Goal: Find specific page/section: Find specific page/section

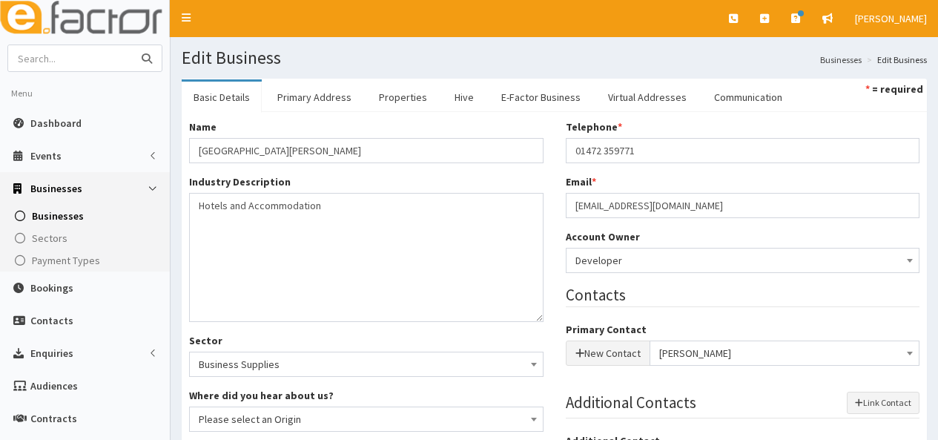
click at [47, 56] on input "text" at bounding box center [70, 58] width 125 height 26
type input "muddy boots"
click at [132, 45] on button "submit" at bounding box center [147, 58] width 30 height 26
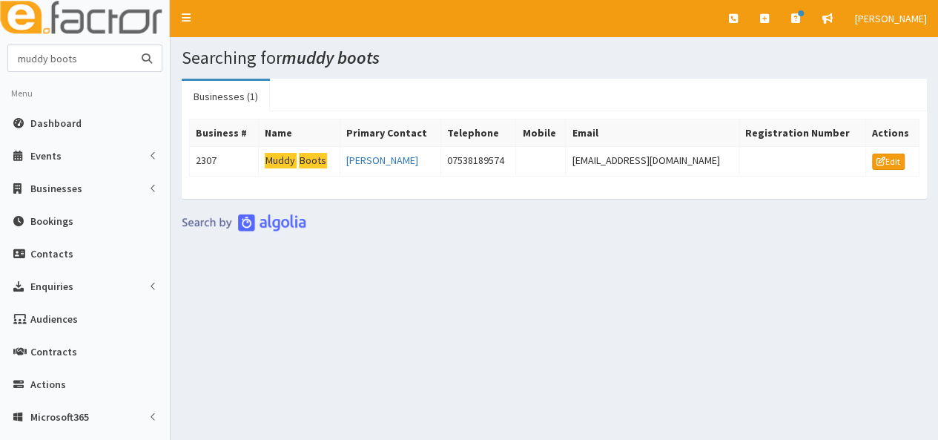
click at [93, 57] on input "muddy boots" at bounding box center [70, 58] width 125 height 26
type input "m"
type input "bps"
click at [132, 45] on button "submit" at bounding box center [147, 58] width 30 height 26
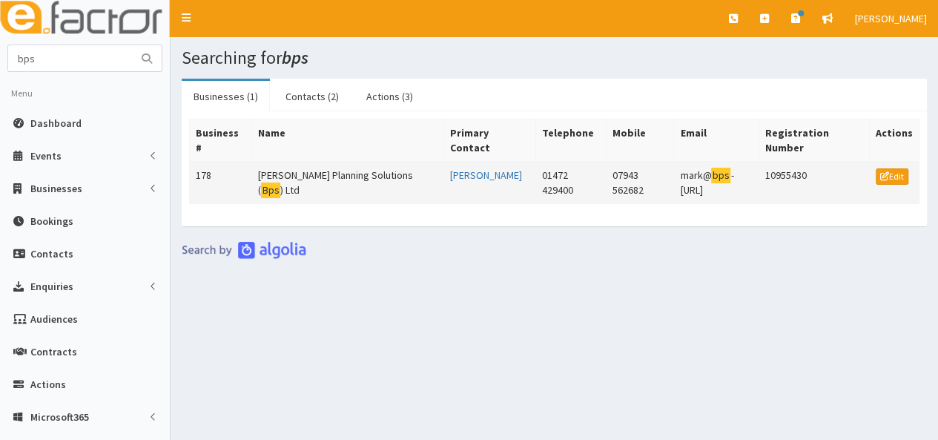
drag, startPoint x: 626, startPoint y: 173, endPoint x: 727, endPoint y: 191, distance: 102.5
click at [727, 191] on td "mark@ bps -[URL]" at bounding box center [716, 183] width 85 height 42
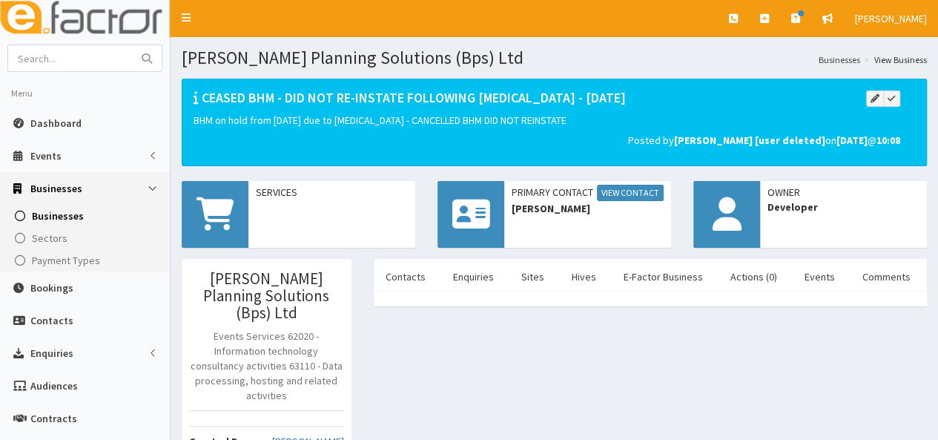
scroll to position [384, 0]
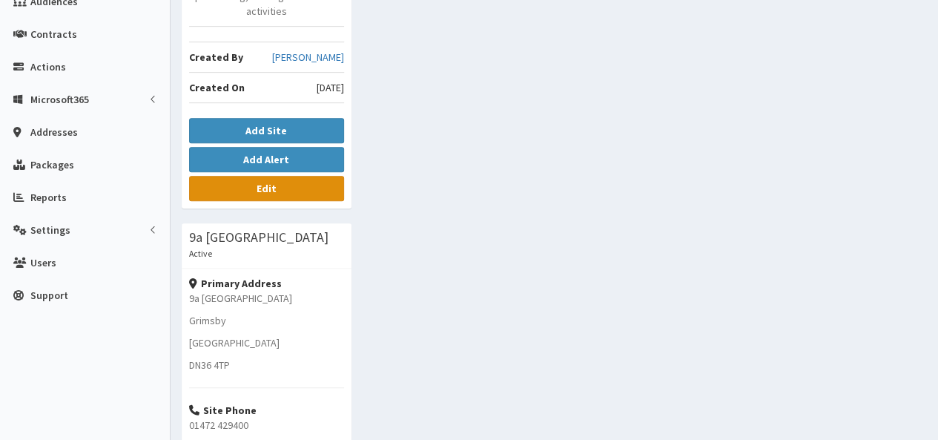
click at [298, 176] on link "Edit" at bounding box center [266, 188] width 155 height 25
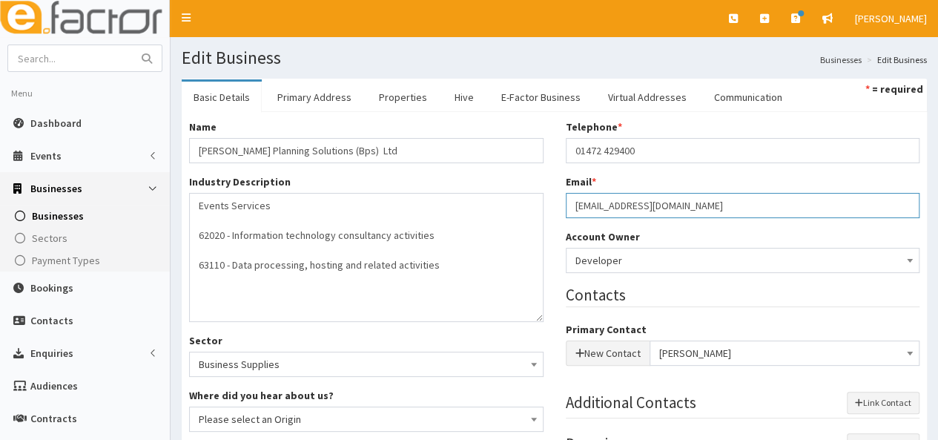
drag, startPoint x: 725, startPoint y: 204, endPoint x: 572, endPoint y: 202, distance: 152.7
click at [572, 202] on input "mark@bps-projectplanning.co.uk" at bounding box center [743, 205] width 354 height 25
click at [83, 66] on input "text" at bounding box center [70, 58] width 125 height 26
type input "muddy boots"
click at [132, 45] on button "submit" at bounding box center [147, 58] width 30 height 26
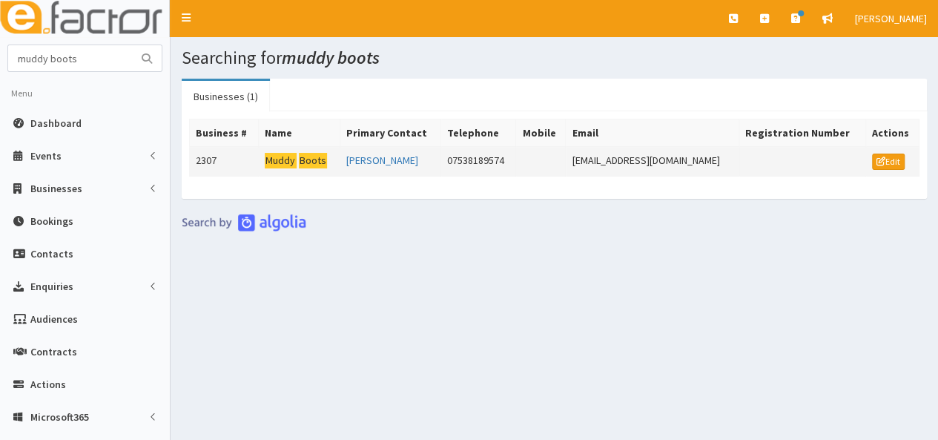
click at [308, 161] on mark "Boots" at bounding box center [313, 161] width 29 height 16
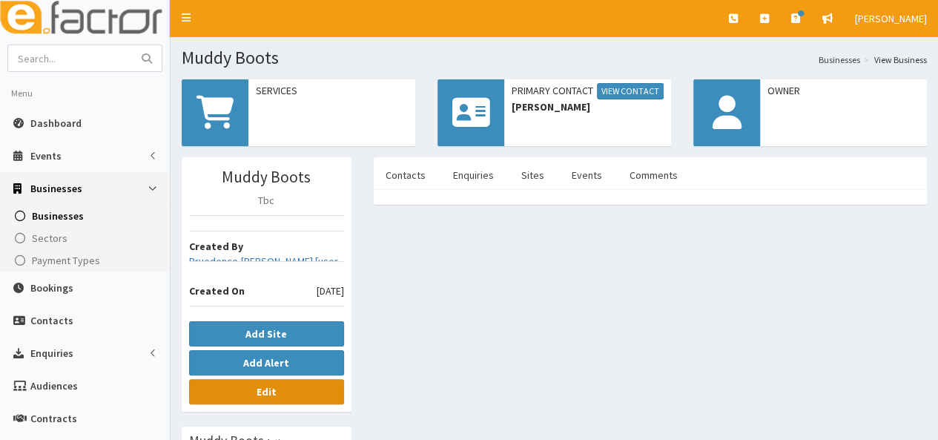
click at [294, 394] on link "Edit" at bounding box center [266, 391] width 155 height 25
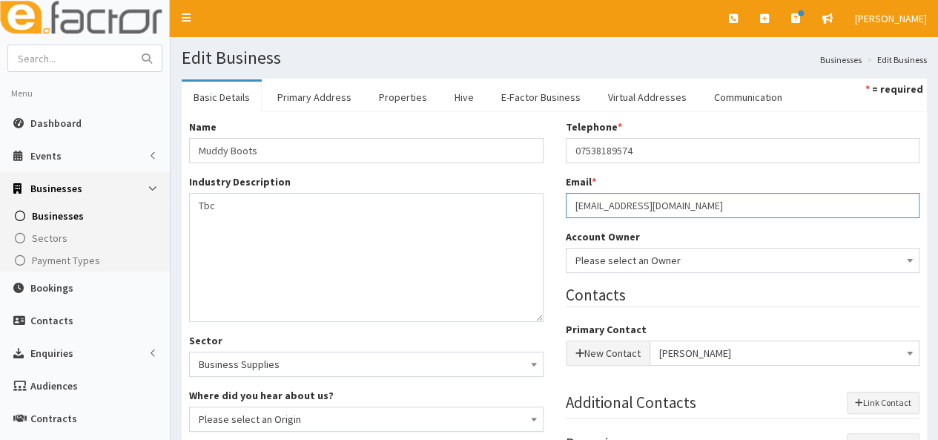
drag, startPoint x: 678, startPoint y: 208, endPoint x: 572, endPoint y: 207, distance: 106.0
click at [572, 207] on input "katiejane1@live.co.uk" at bounding box center [743, 205] width 354 height 25
click at [67, 56] on input "text" at bounding box center [70, 58] width 125 height 26
type input "bps"
click at [132, 45] on button "submit" at bounding box center [147, 58] width 30 height 26
